Goal: Task Accomplishment & Management: Manage account settings

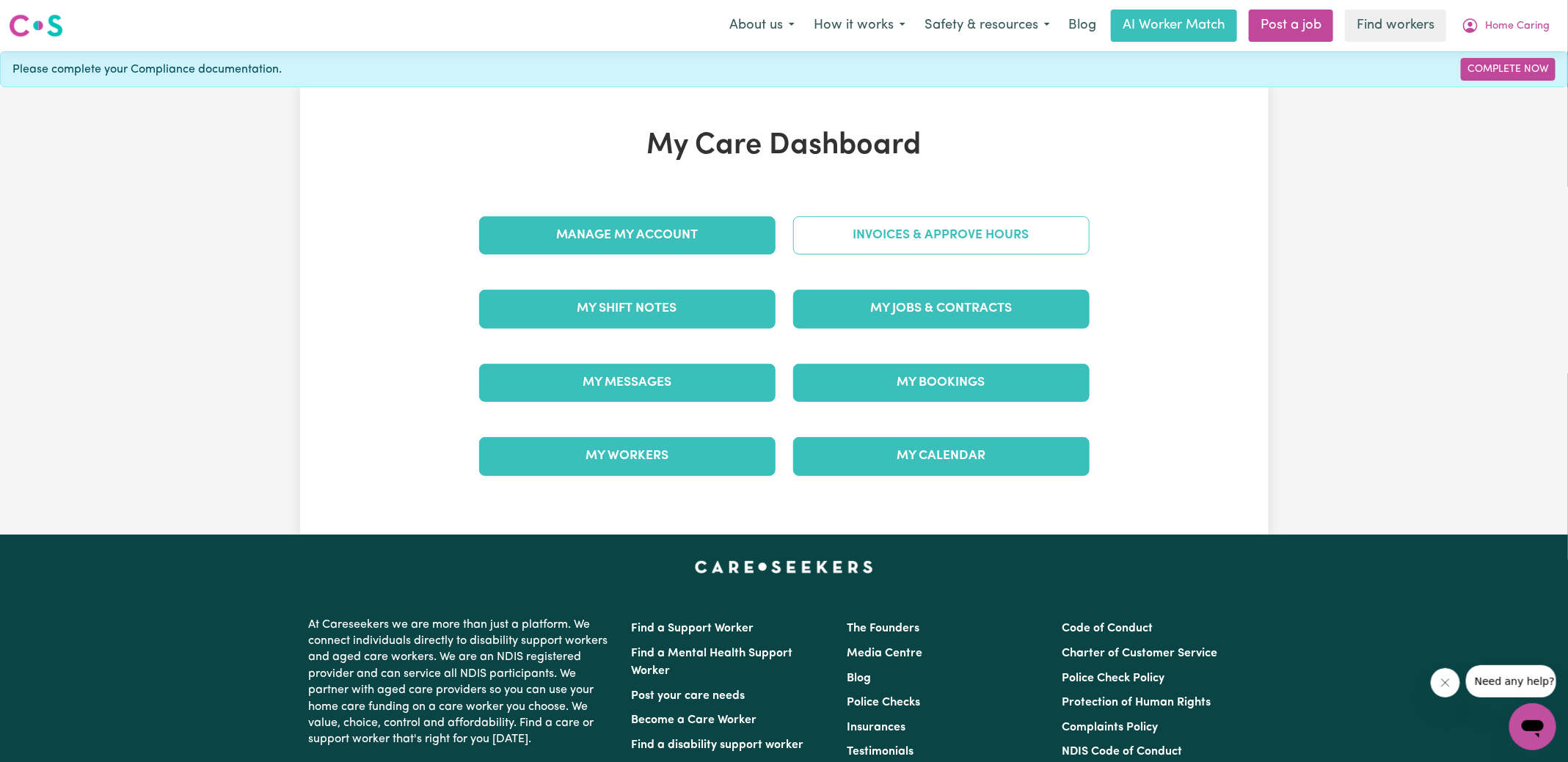
click at [864, 239] on link "Invoices & Approve Hours" at bounding box center [942, 235] width 297 height 39
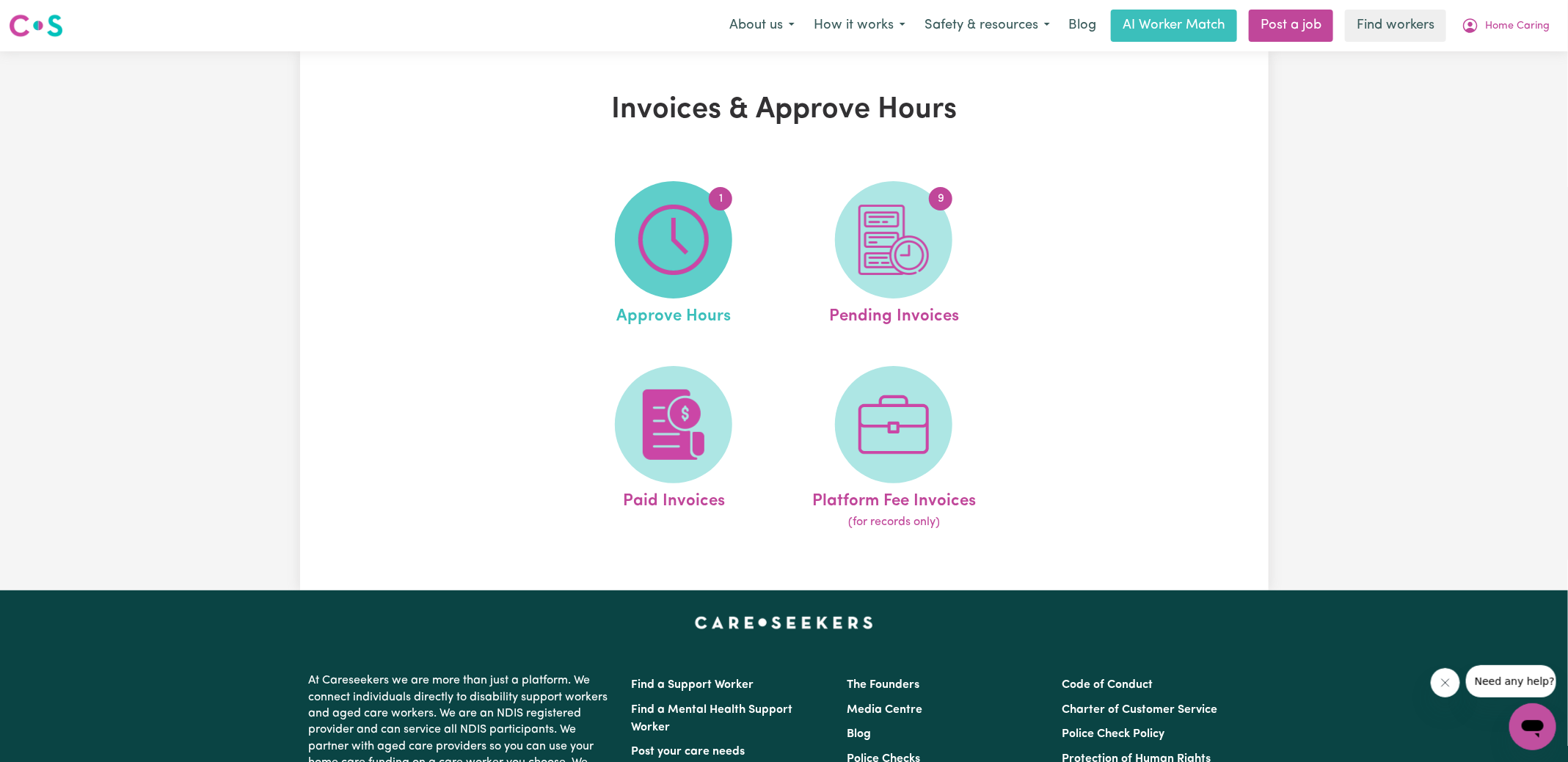
click at [703, 238] on img at bounding box center [674, 240] width 70 height 70
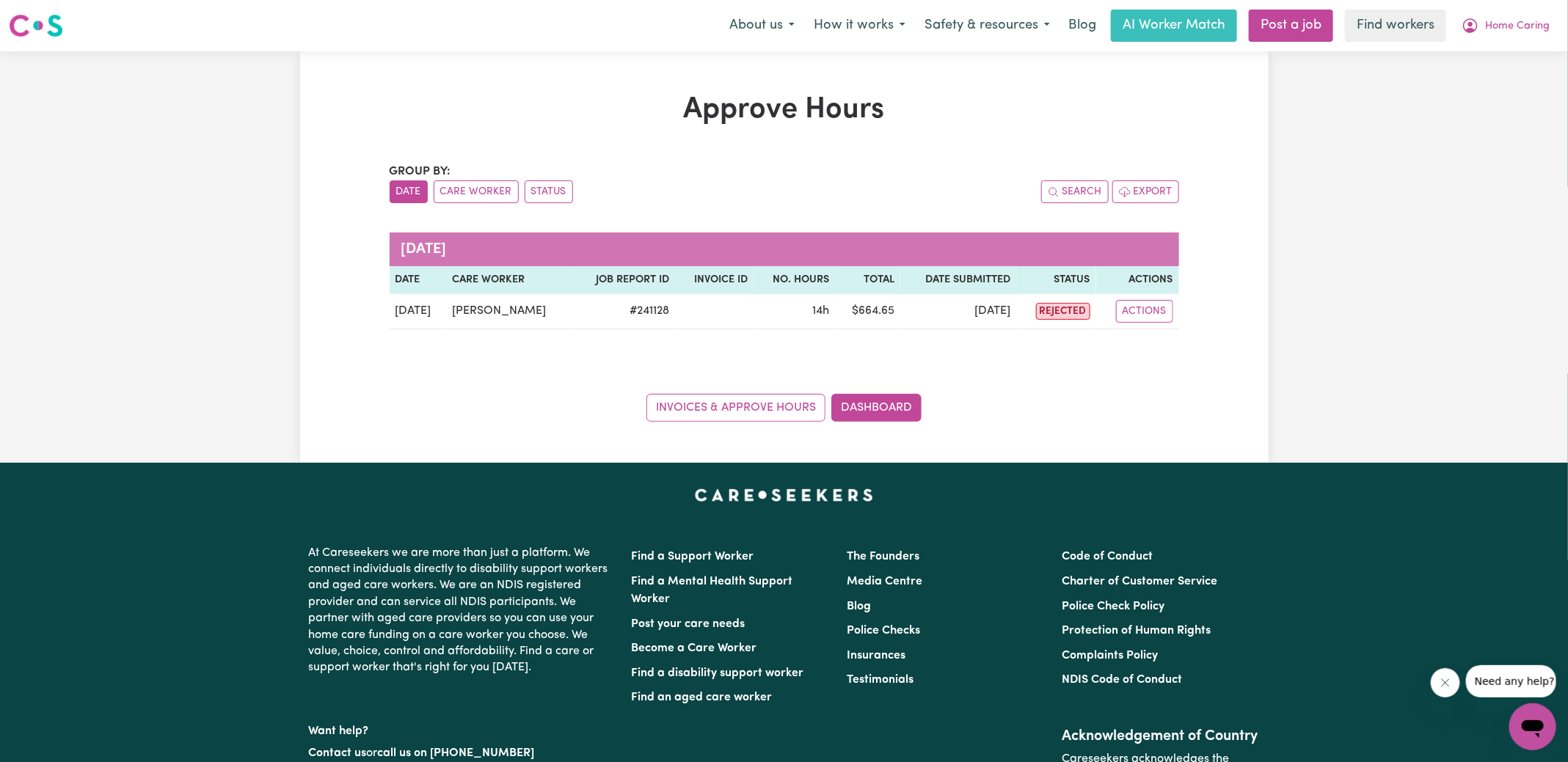
click at [878, 389] on div "Invoices & Approve Hours Dashboard" at bounding box center [784, 398] width 789 height 45
click at [858, 411] on link "Dashboard" at bounding box center [876, 408] width 90 height 28
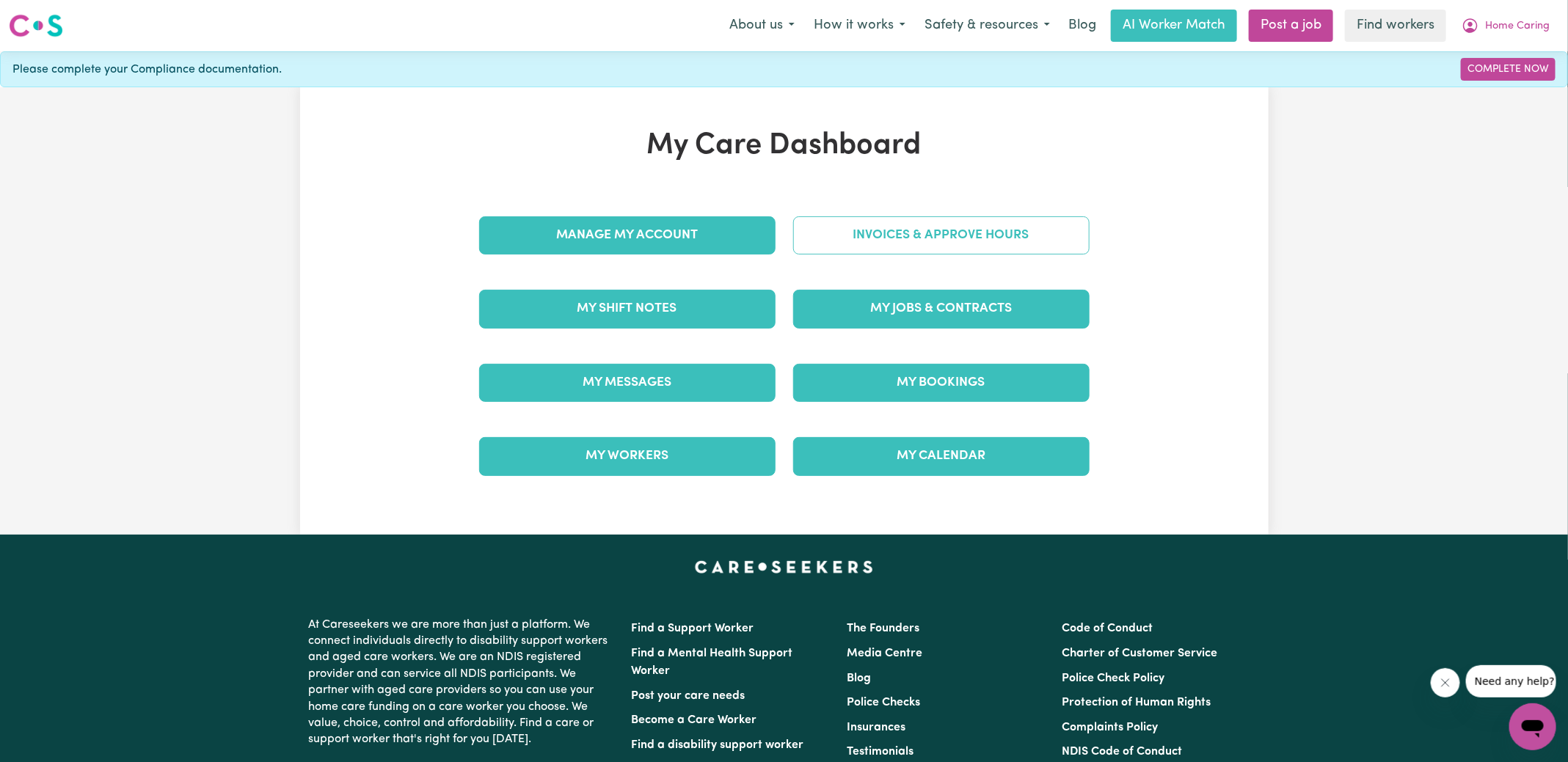
click at [889, 227] on link "Invoices & Approve Hours" at bounding box center [942, 235] width 297 height 39
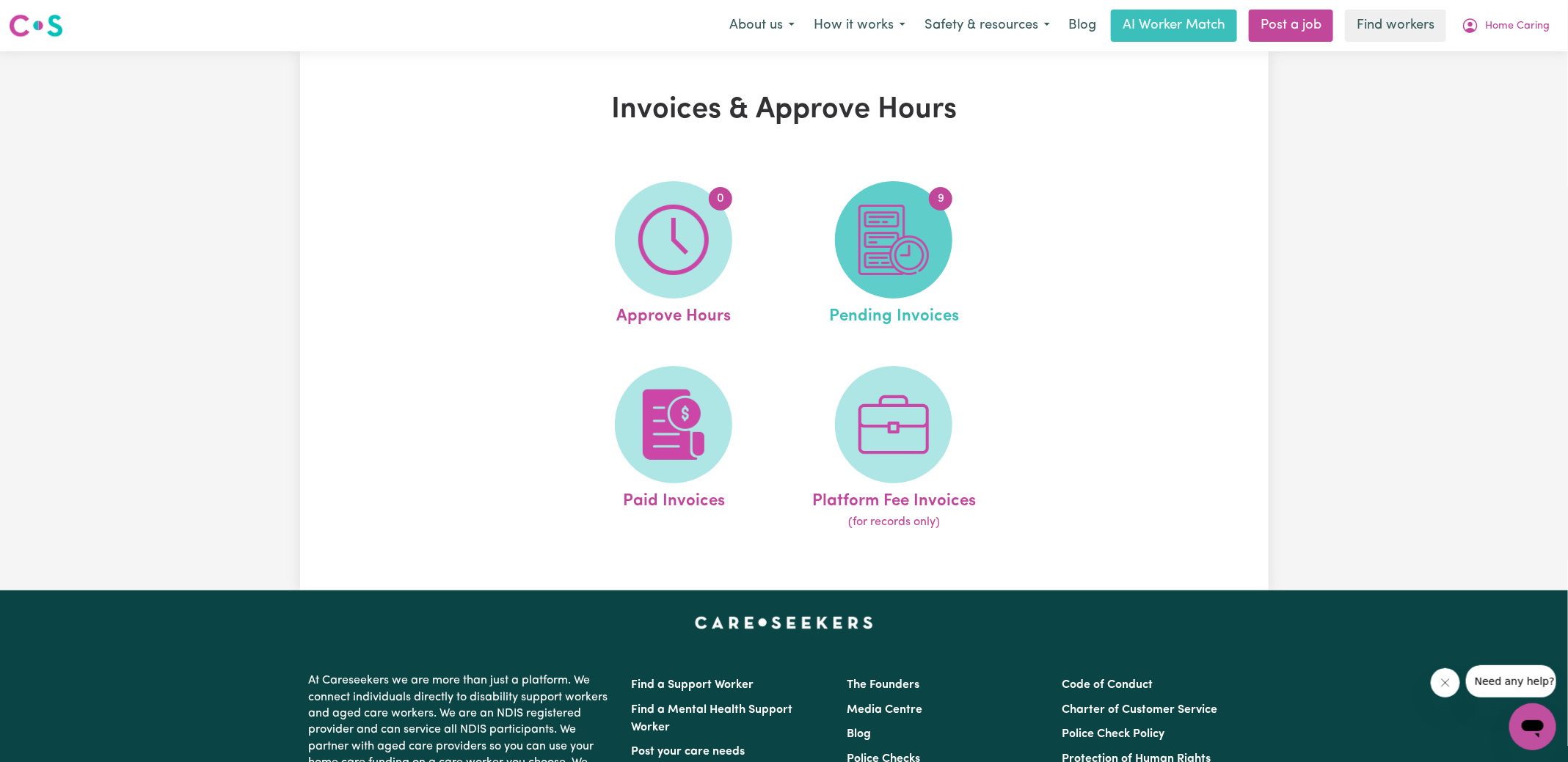
click at [889, 234] on img at bounding box center [893, 240] width 70 height 70
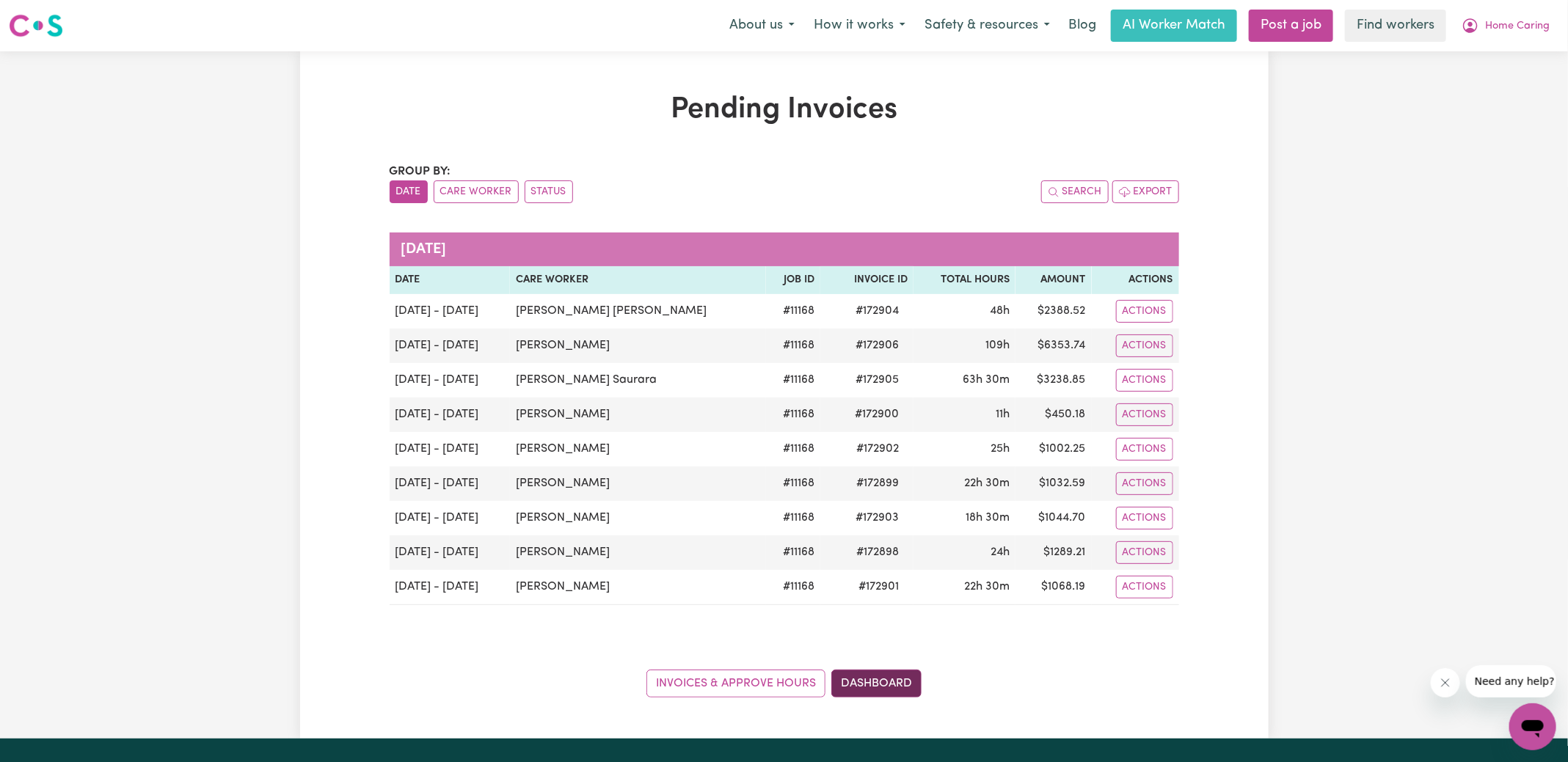
click at [872, 683] on link "Dashboard" at bounding box center [876, 683] width 90 height 28
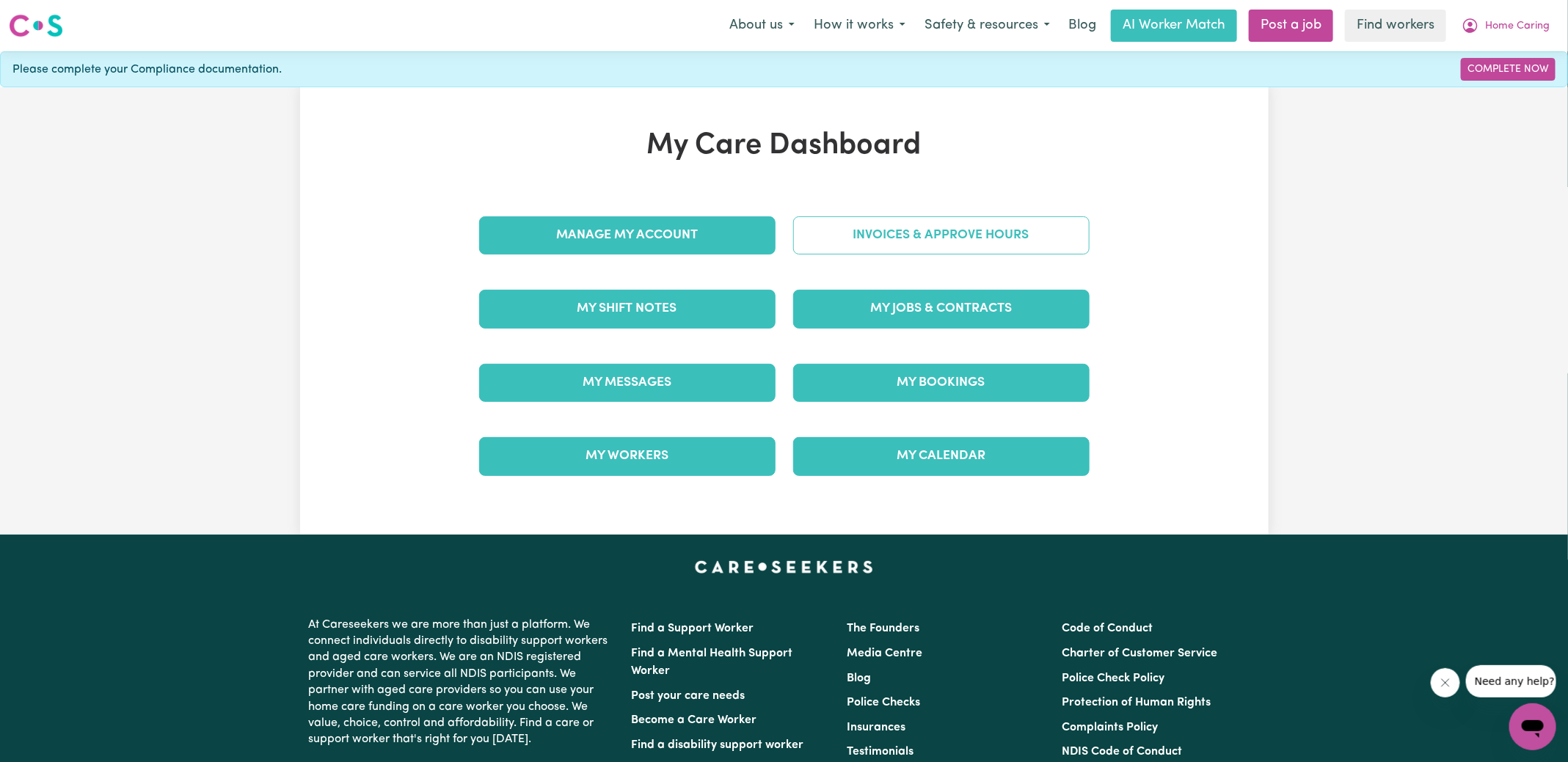
click at [823, 242] on link "Invoices & Approve Hours" at bounding box center [942, 235] width 297 height 39
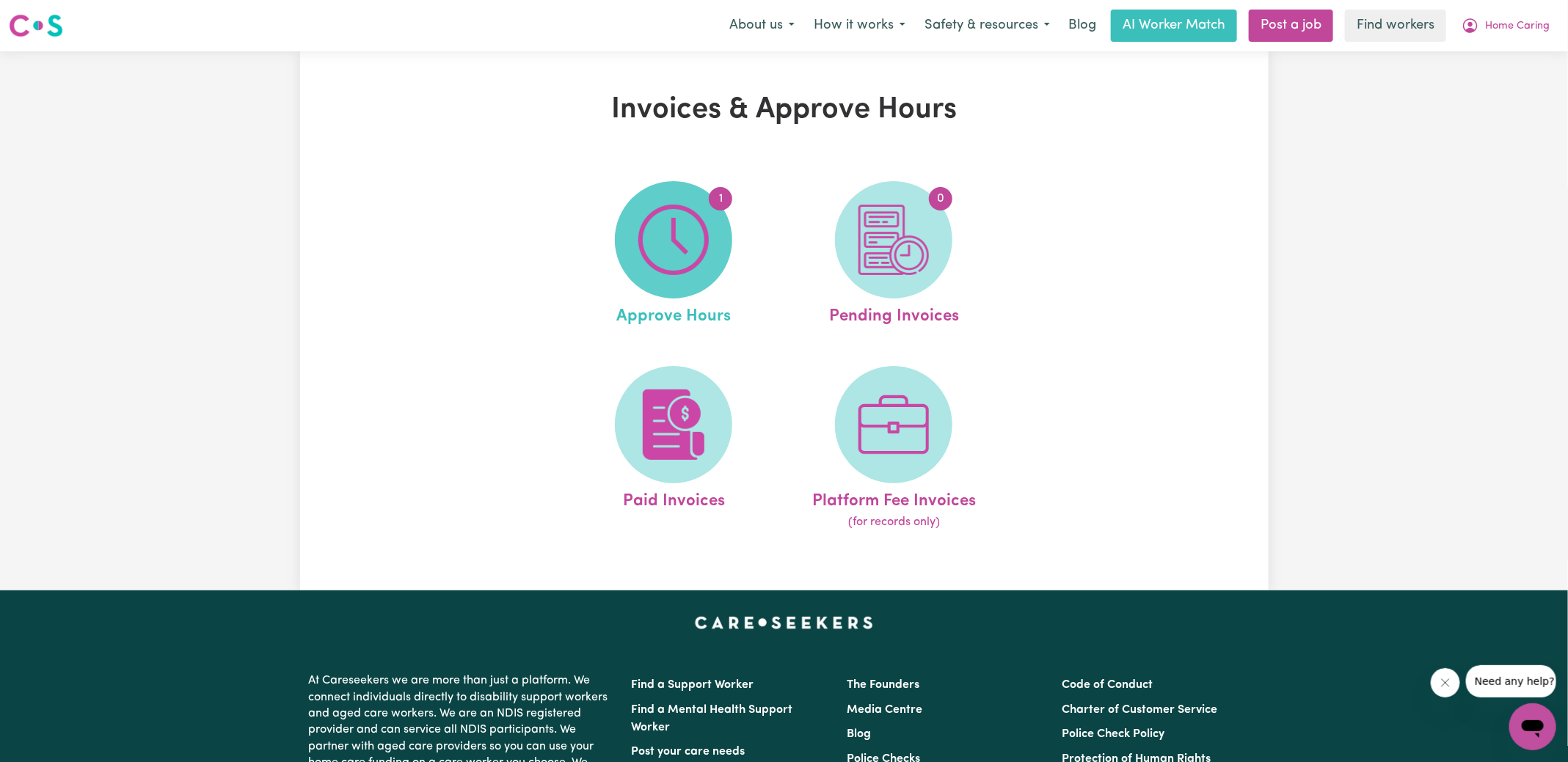
click at [701, 254] on img at bounding box center [674, 240] width 70 height 70
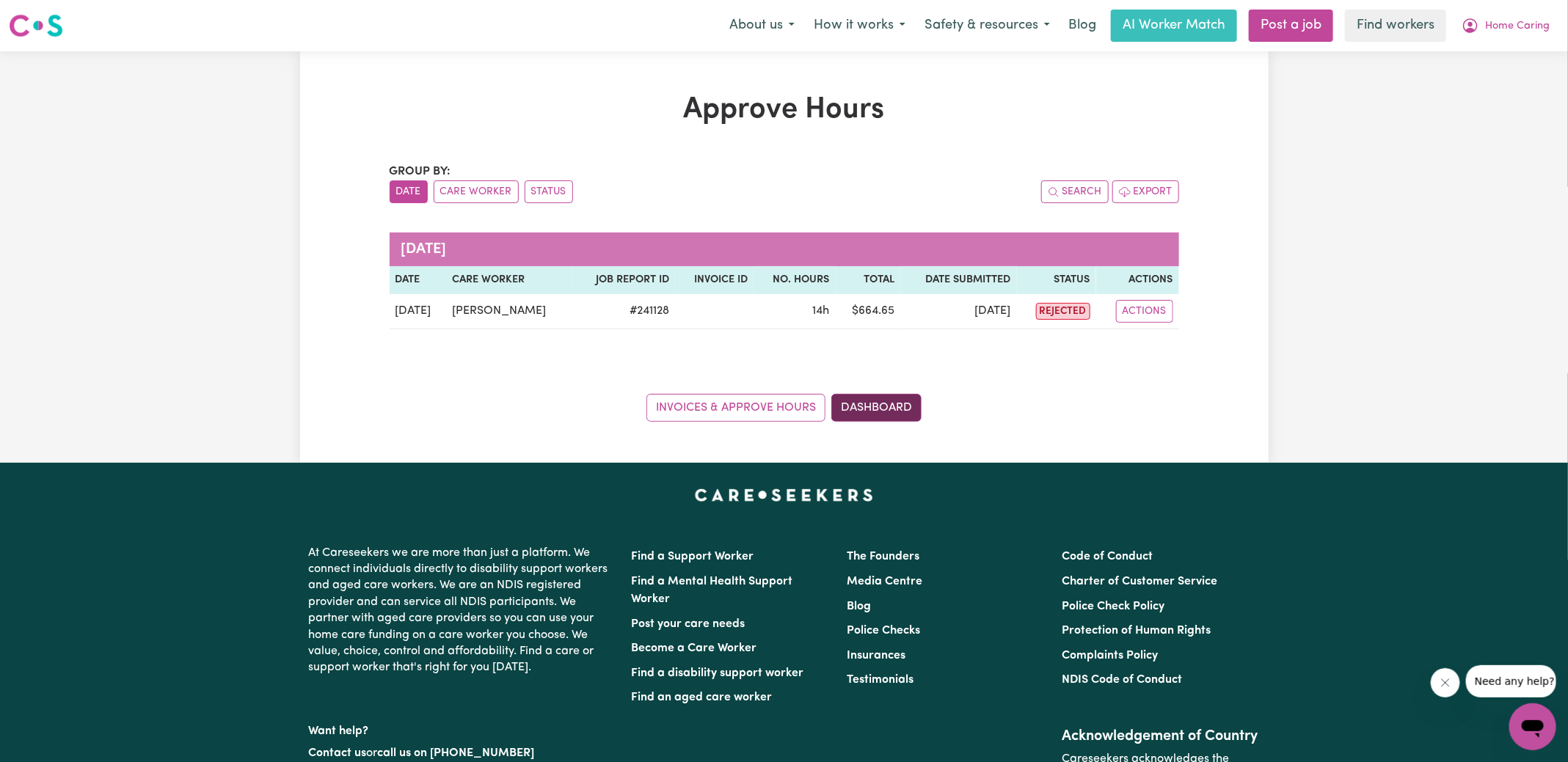
click at [885, 411] on link "Dashboard" at bounding box center [876, 408] width 90 height 28
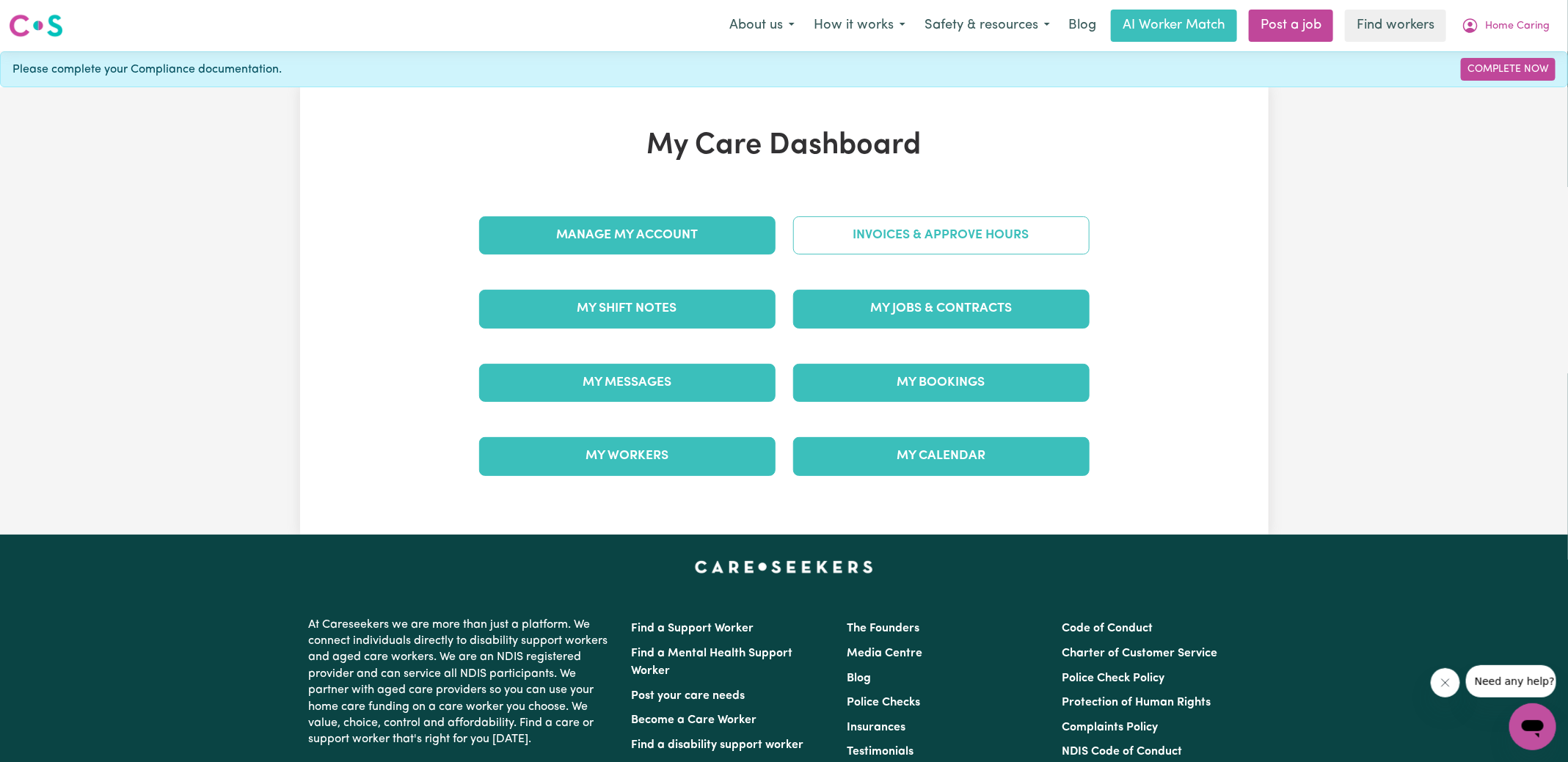
click at [934, 216] on link "Invoices & Approve Hours" at bounding box center [942, 235] width 297 height 39
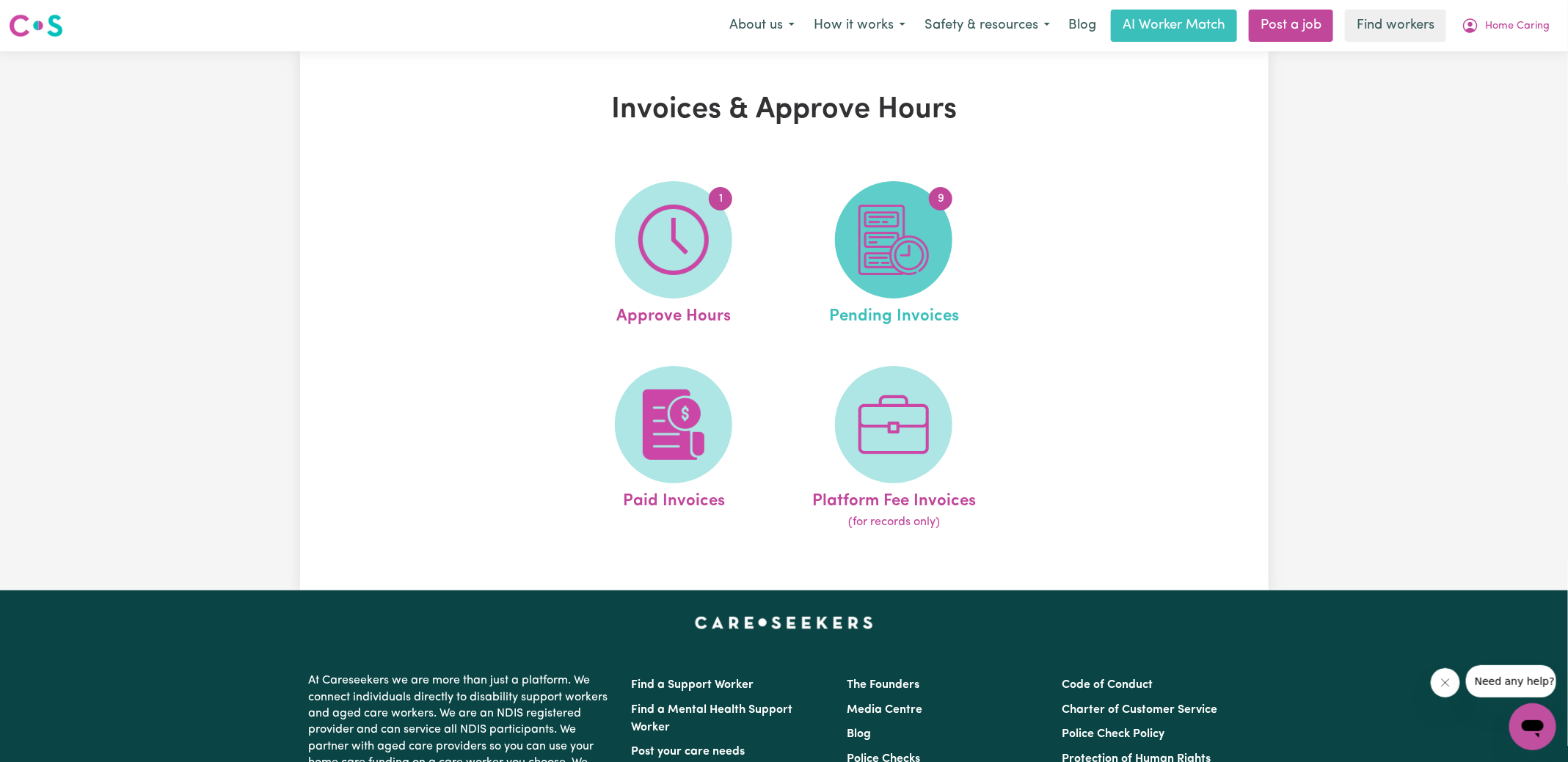
click at [931, 229] on span "9" at bounding box center [893, 239] width 117 height 117
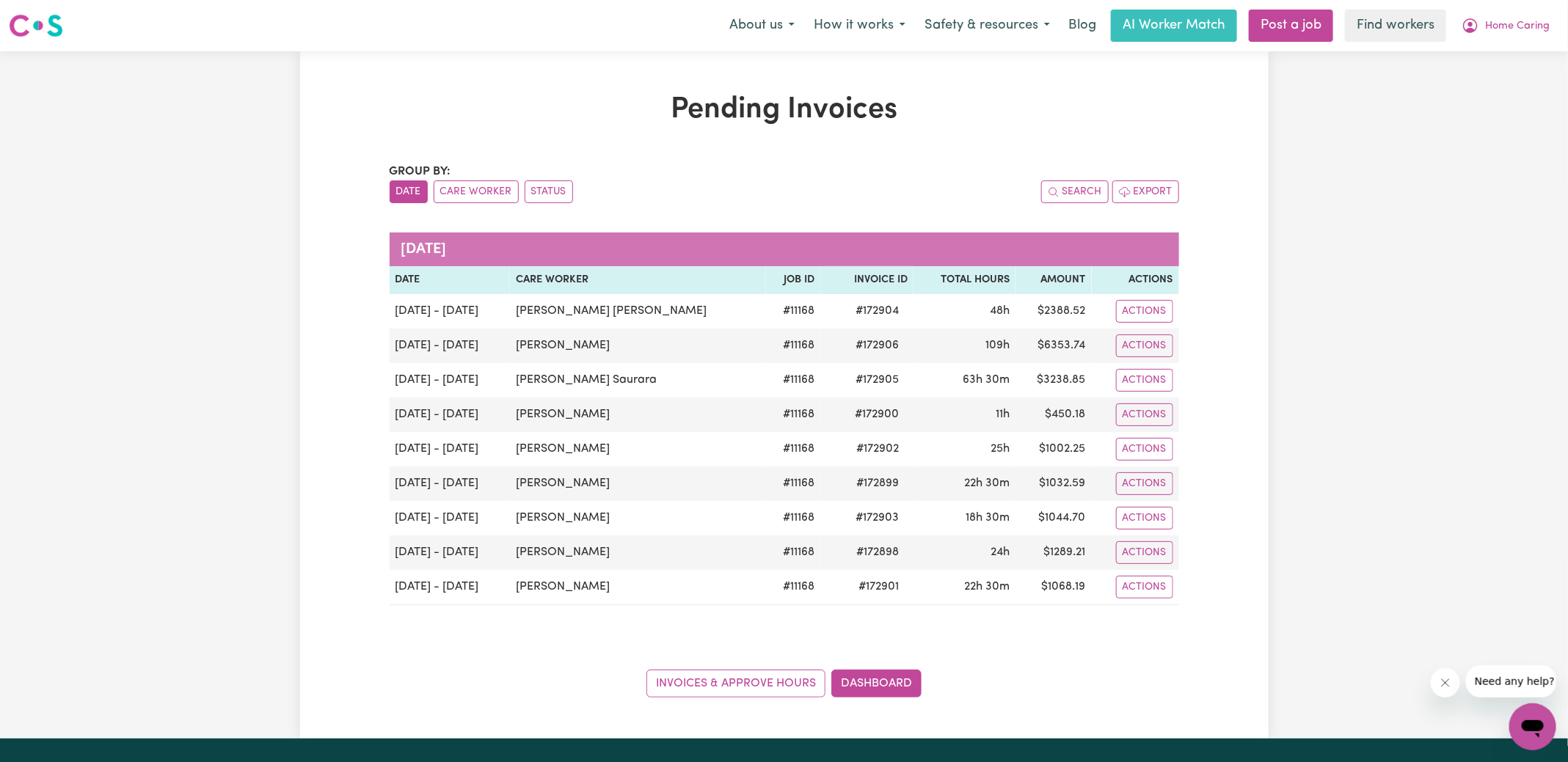
click at [523, 72] on div "Pending Invoices Group by: Date Care Worker Status Search Export [DATE] Date Ca…" at bounding box center [784, 395] width 969 height 687
click at [871, 686] on link "Dashboard" at bounding box center [876, 683] width 90 height 28
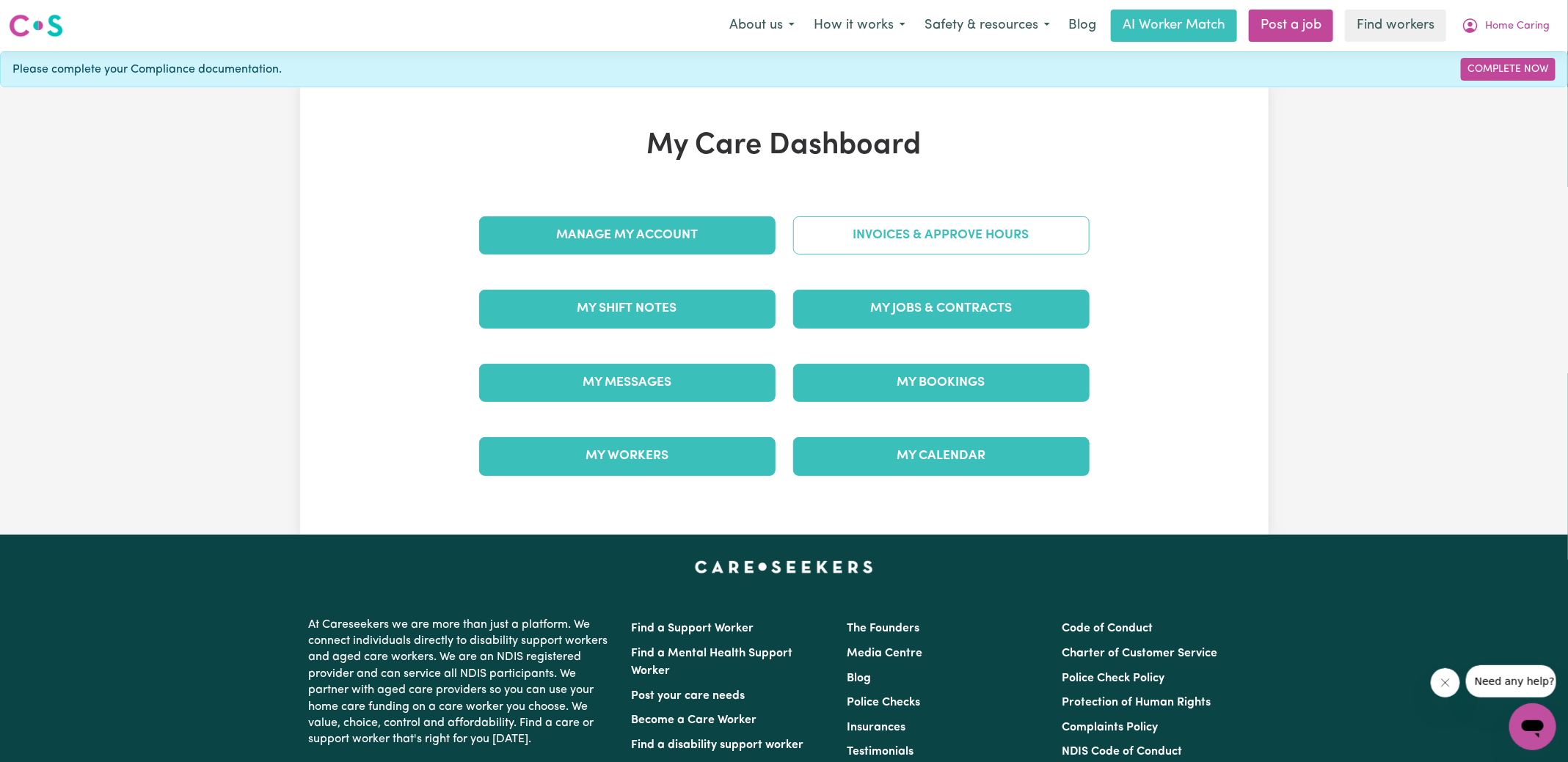
click at [838, 247] on link "Invoices & Approve Hours" at bounding box center [942, 235] width 297 height 39
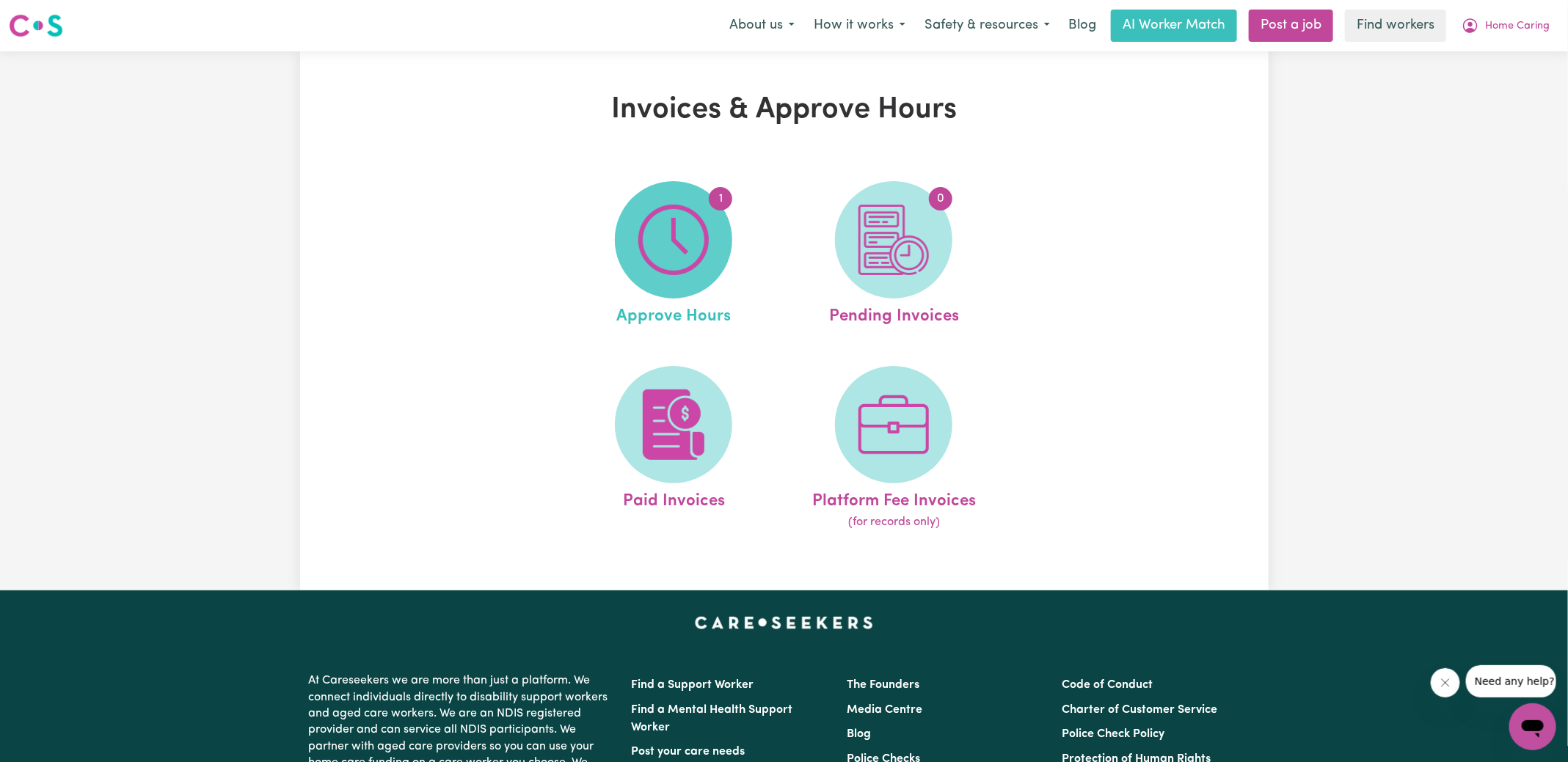
click at [693, 264] on img at bounding box center [674, 240] width 70 height 70
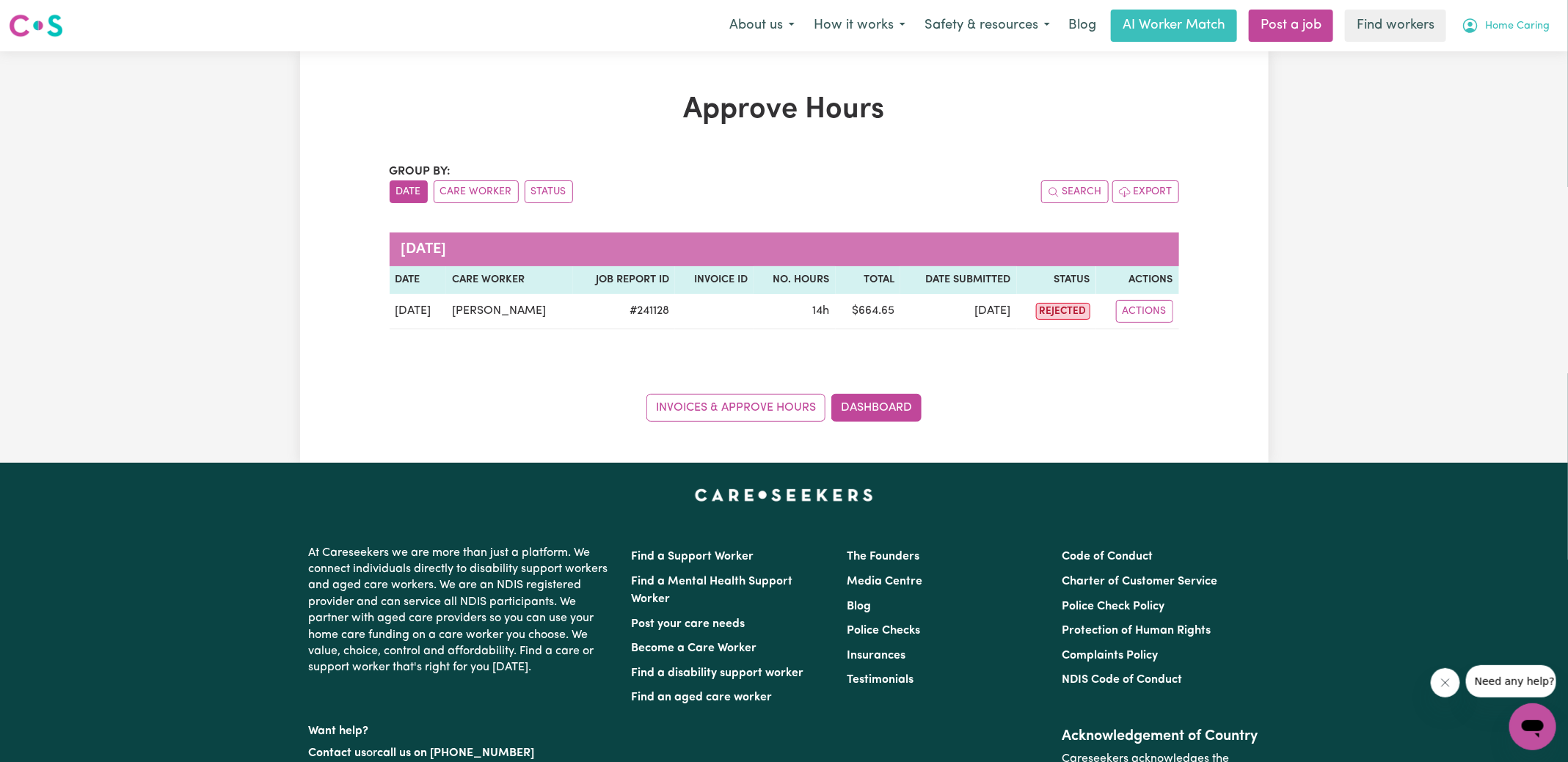
click at [1477, 28] on icon "My Account" at bounding box center [1470, 25] width 15 height 15
click at [1464, 86] on link "Logout" at bounding box center [1500, 84] width 116 height 28
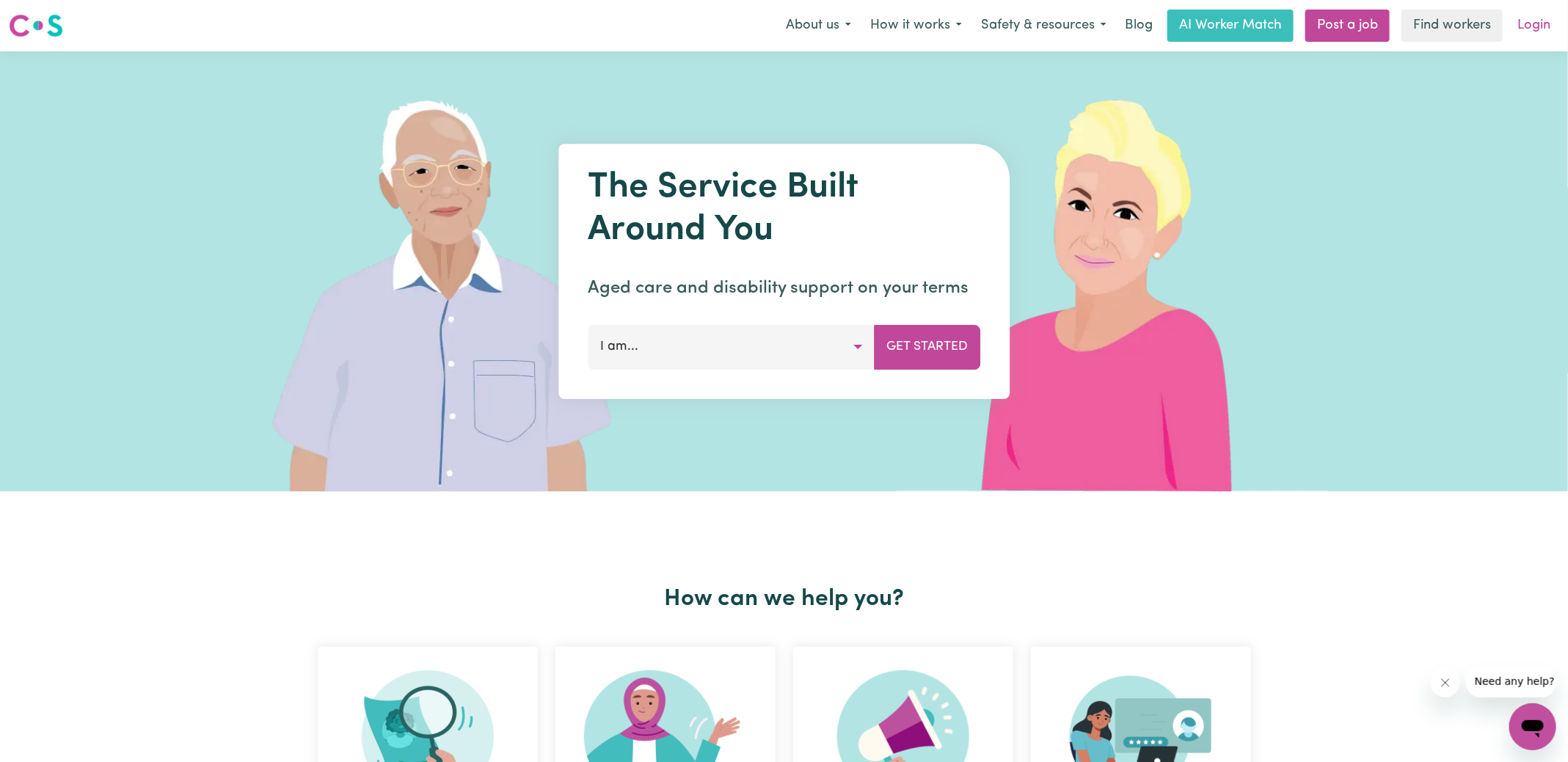
click at [1532, 30] on link "Login" at bounding box center [1534, 25] width 51 height 32
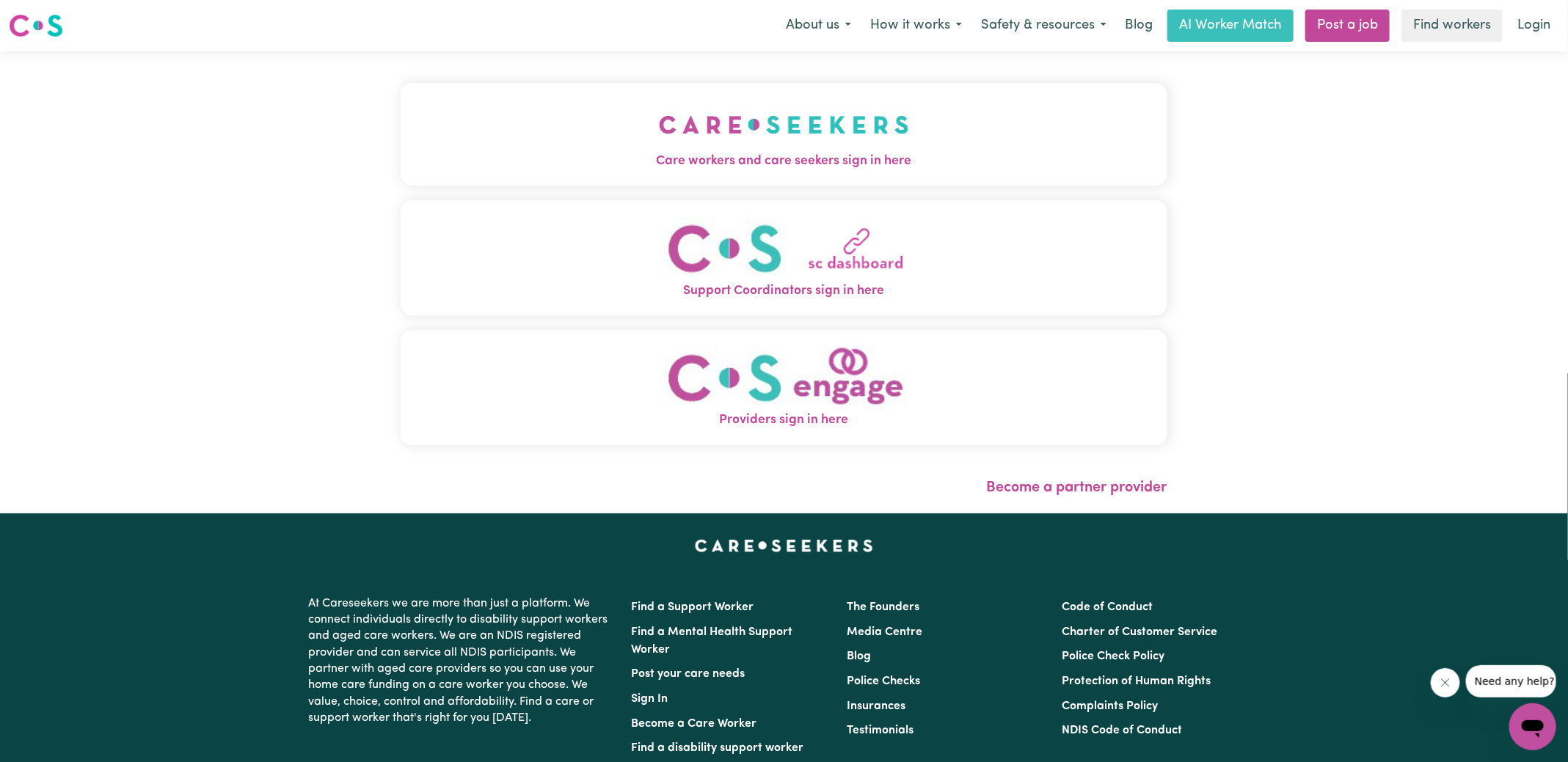
click at [587, 163] on span "Care workers and care seekers sign in here" at bounding box center [784, 161] width 766 height 19
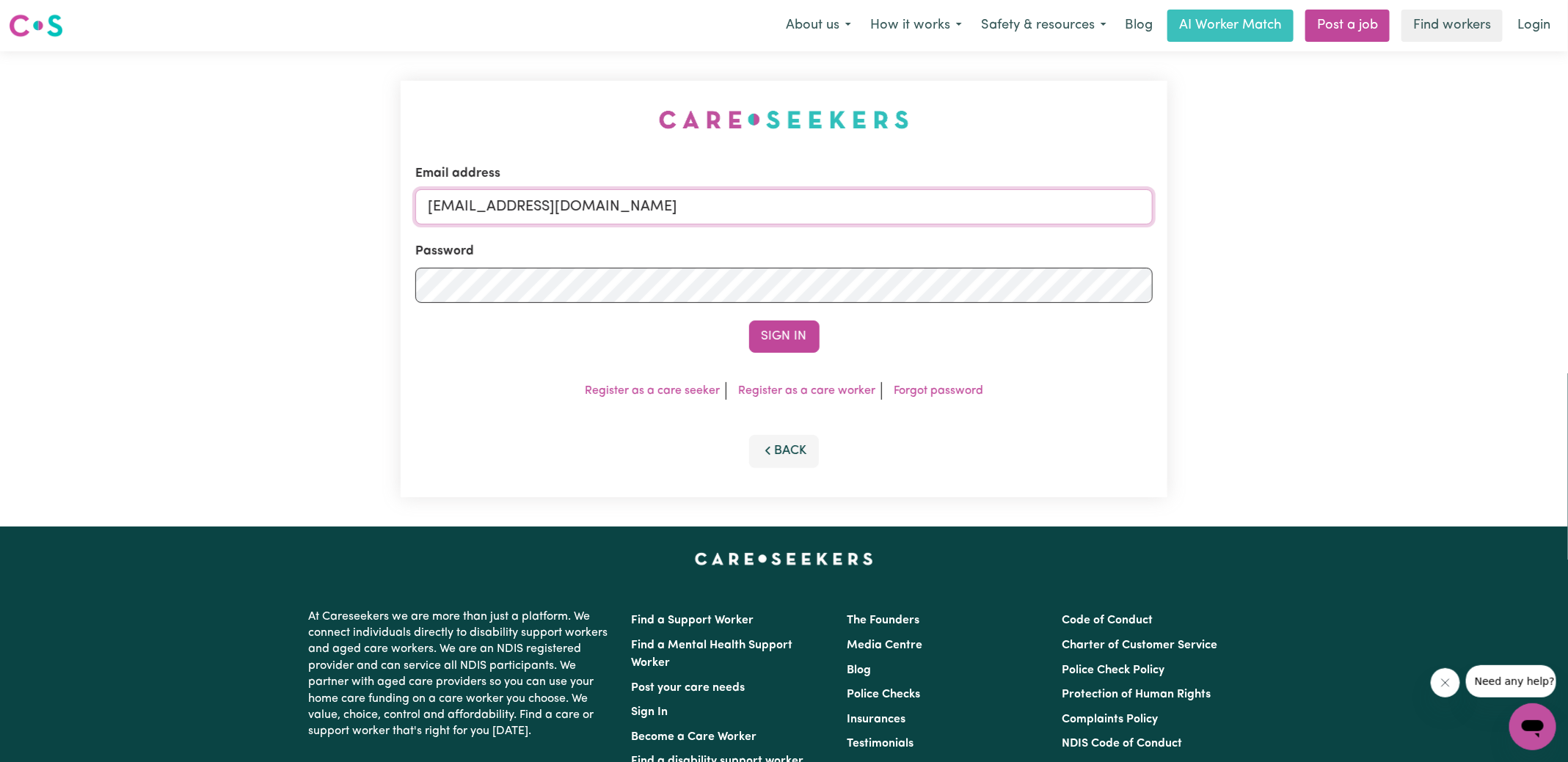
click at [816, 205] on input "[EMAIL_ADDRESS][DOMAIN_NAME]" at bounding box center [784, 206] width 738 height 35
type input "[PERSON_NAME][EMAIL_ADDRESS][DOMAIN_NAME]"
click at [749, 320] on button "Sign In" at bounding box center [784, 336] width 70 height 32
